Goal: Task Accomplishment & Management: Use online tool/utility

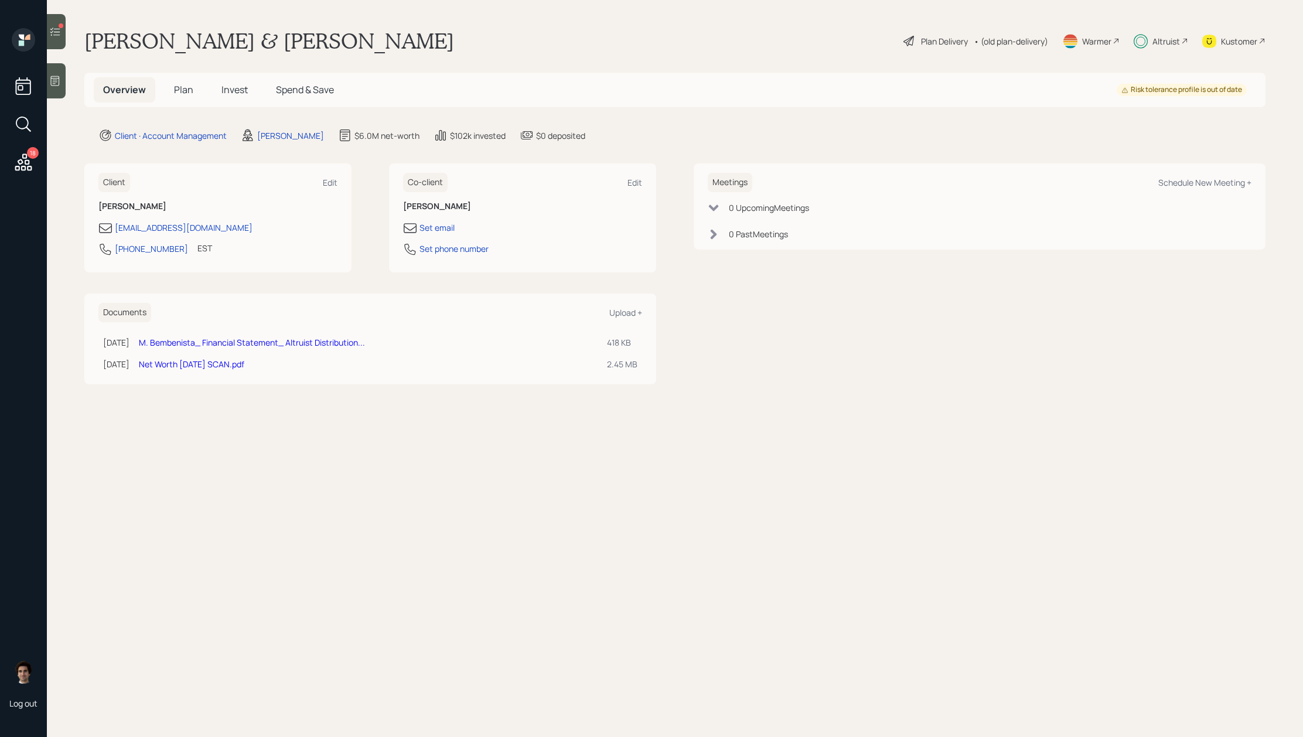
click at [23, 168] on icon at bounding box center [23, 162] width 21 height 21
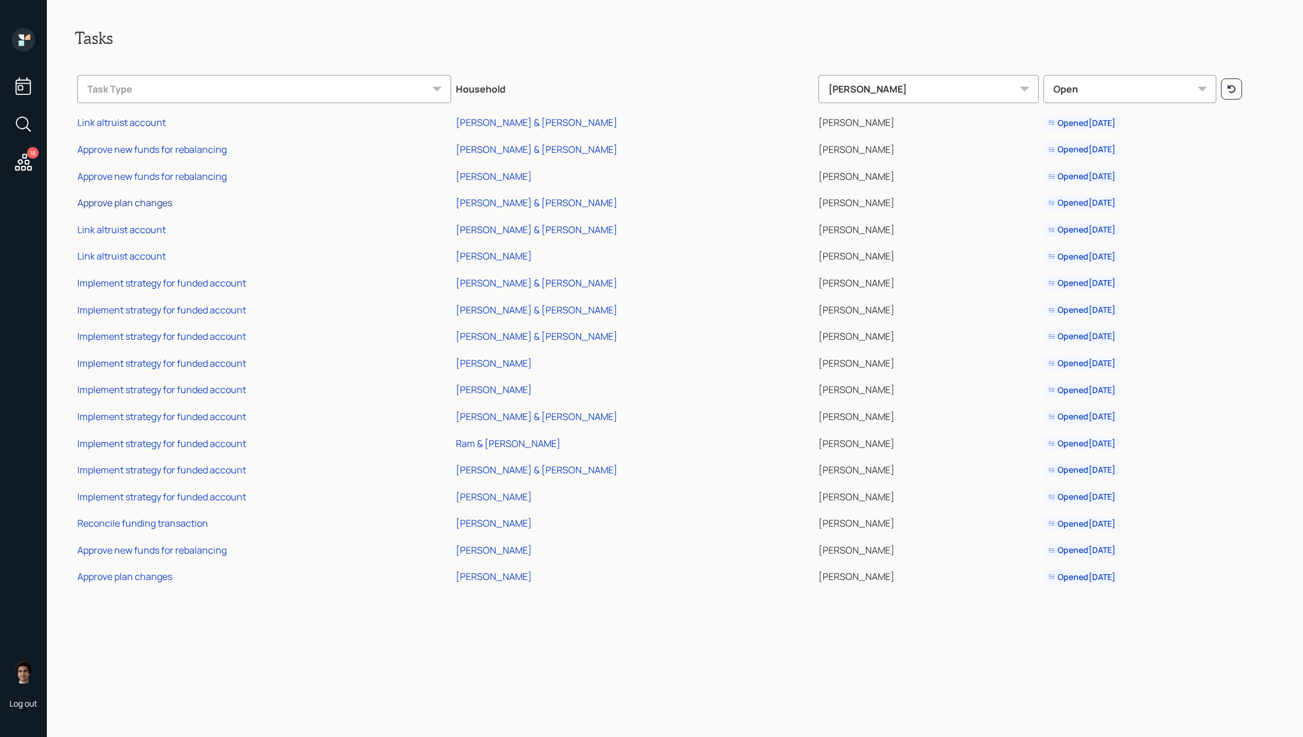
click at [142, 200] on div "Approve plan changes" at bounding box center [124, 202] width 95 height 13
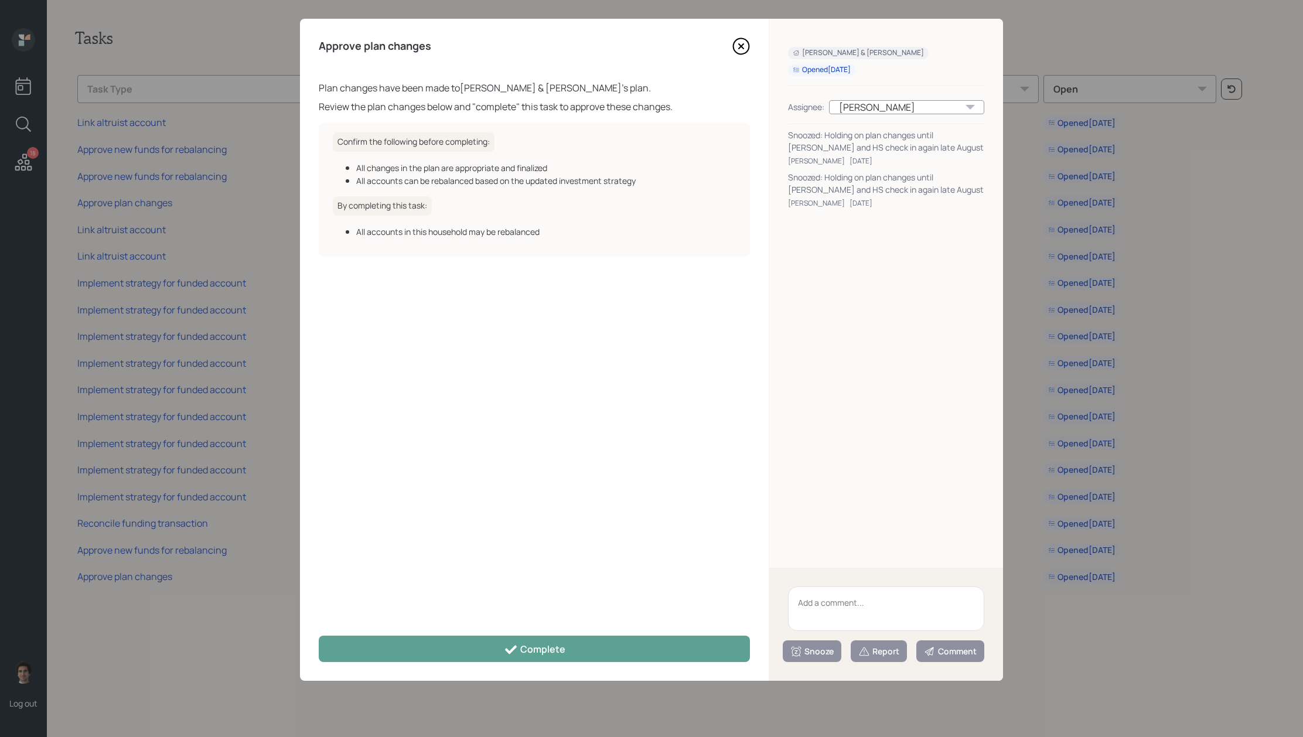
click at [849, 608] on textarea at bounding box center [886, 609] width 196 height 45
click at [743, 49] on icon at bounding box center [741, 46] width 18 height 18
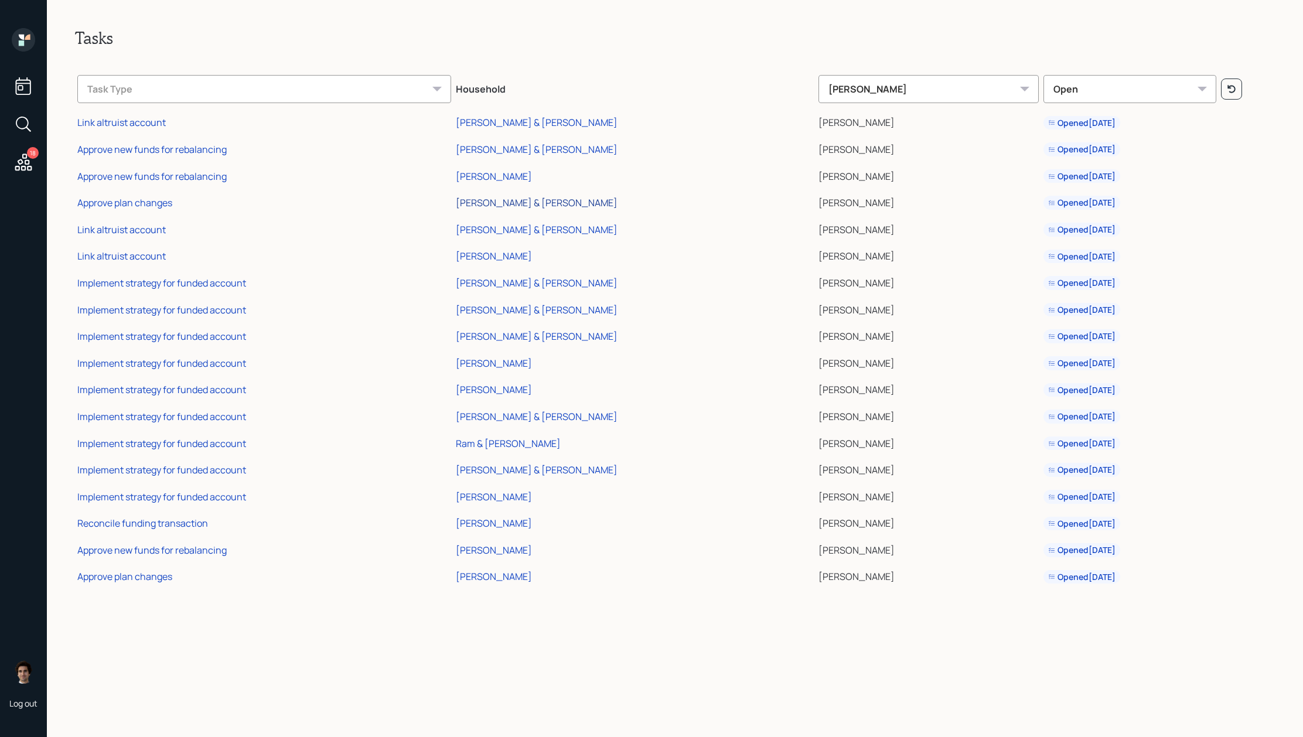
click at [506, 201] on div "[PERSON_NAME] & [PERSON_NAME]" at bounding box center [537, 202] width 162 height 13
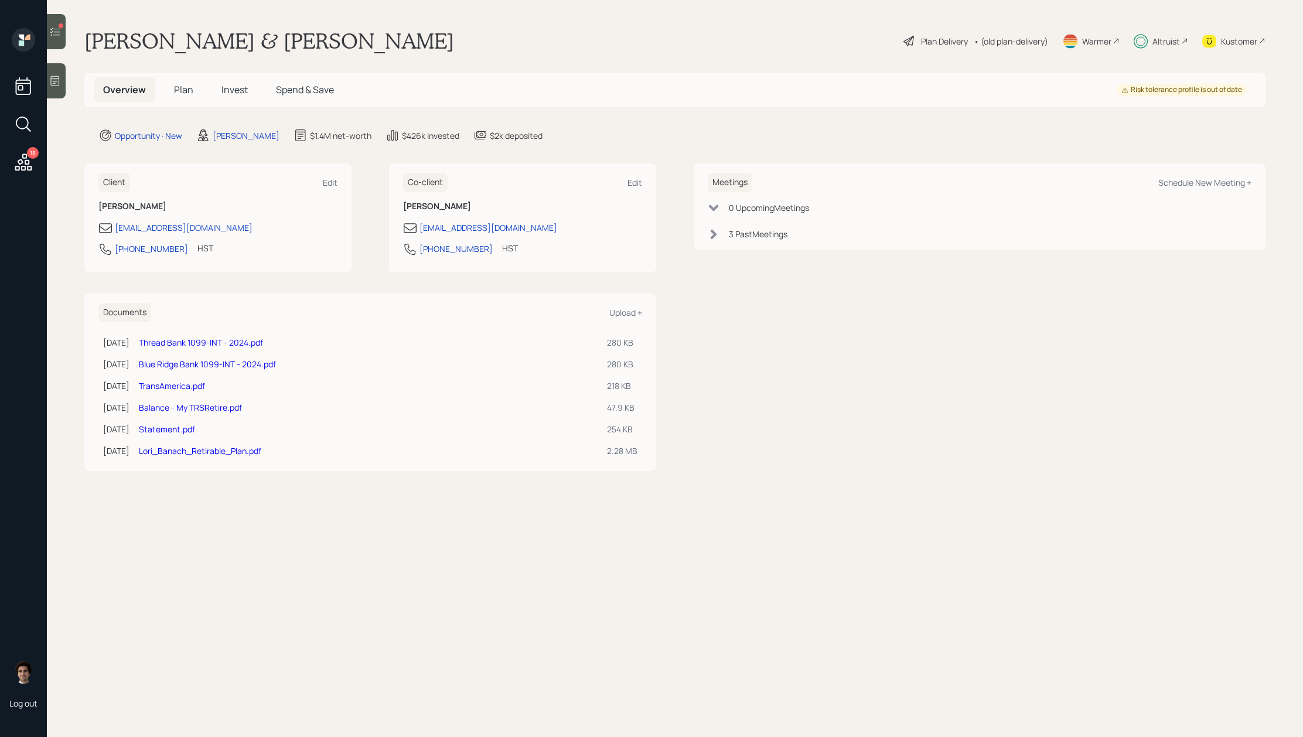
click at [241, 96] on h5 "Invest" at bounding box center [234, 89] width 45 height 25
